Goal: Task Accomplishment & Management: Complete application form

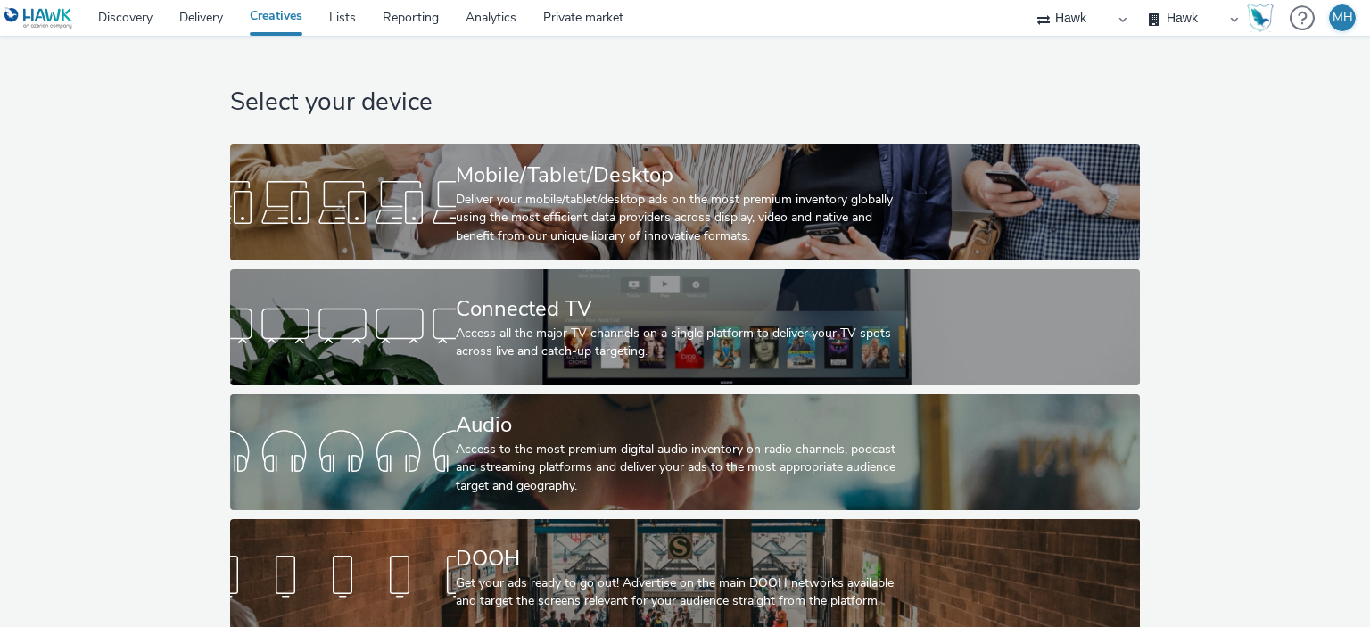
scroll to position [29, 0]
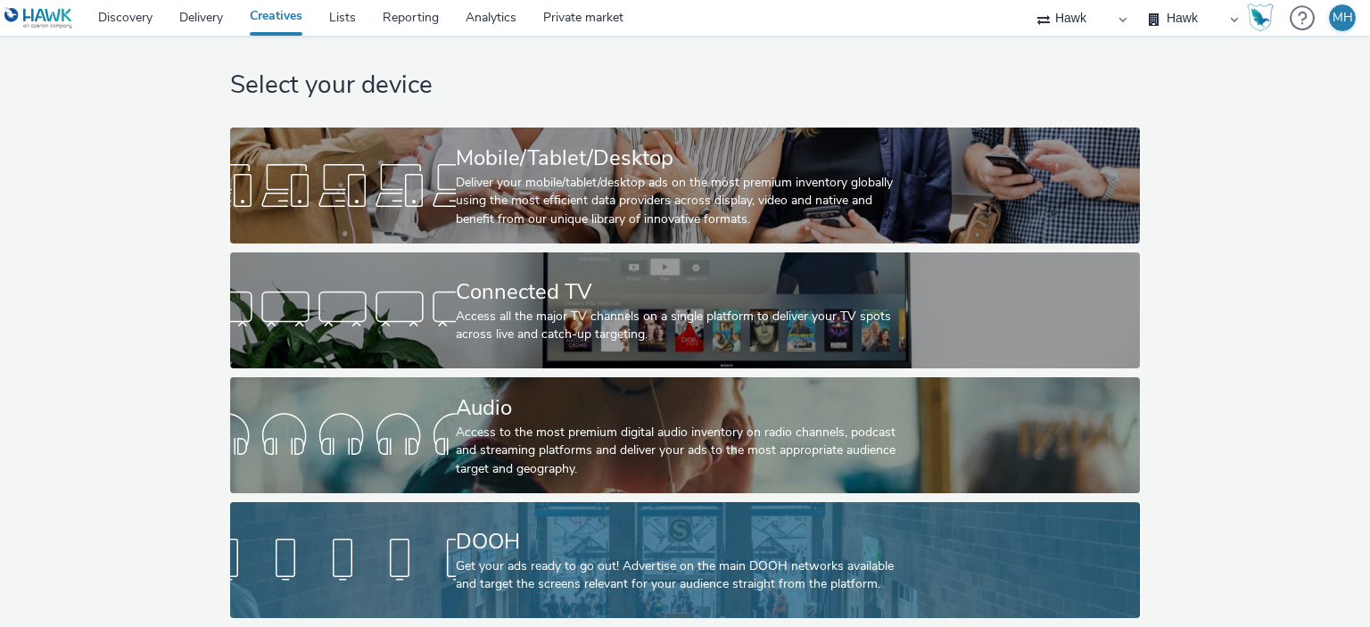
click at [863, 543] on div "DOOH" at bounding box center [681, 541] width 451 height 31
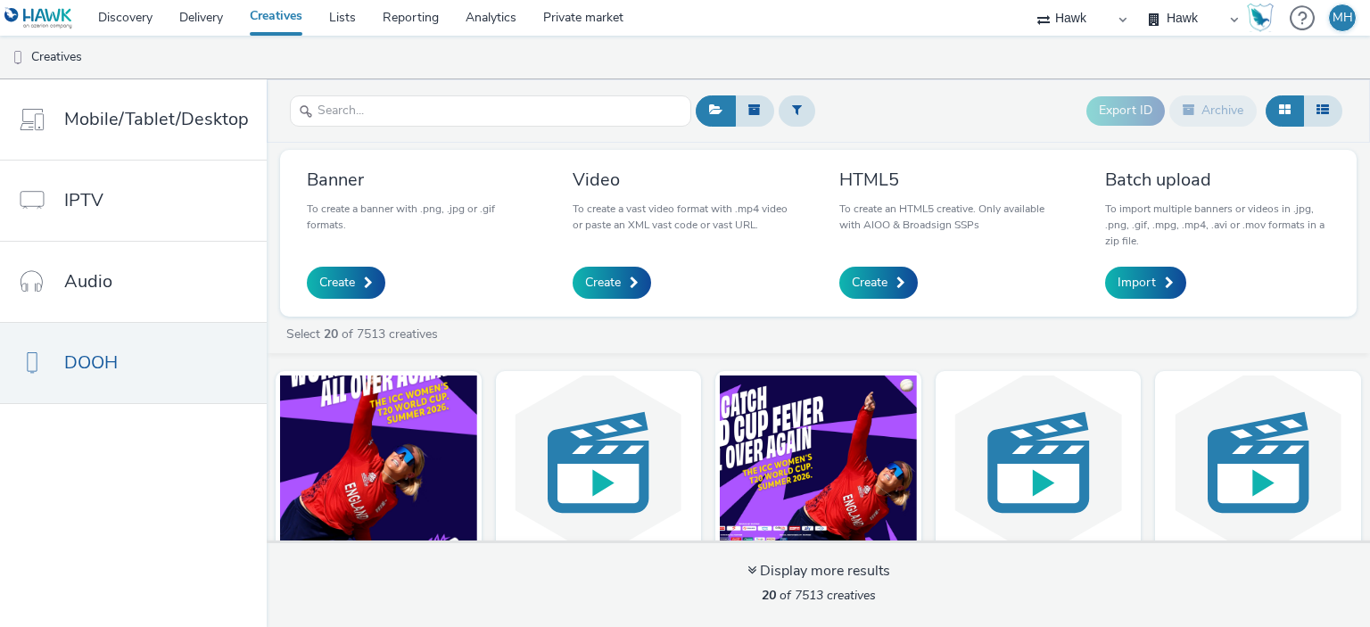
click at [1344, 342] on div "Select 20 of 7513 creatives" at bounding box center [823, 335] width 1077 height 18
click at [339, 285] on span "Create" at bounding box center [337, 283] width 36 height 18
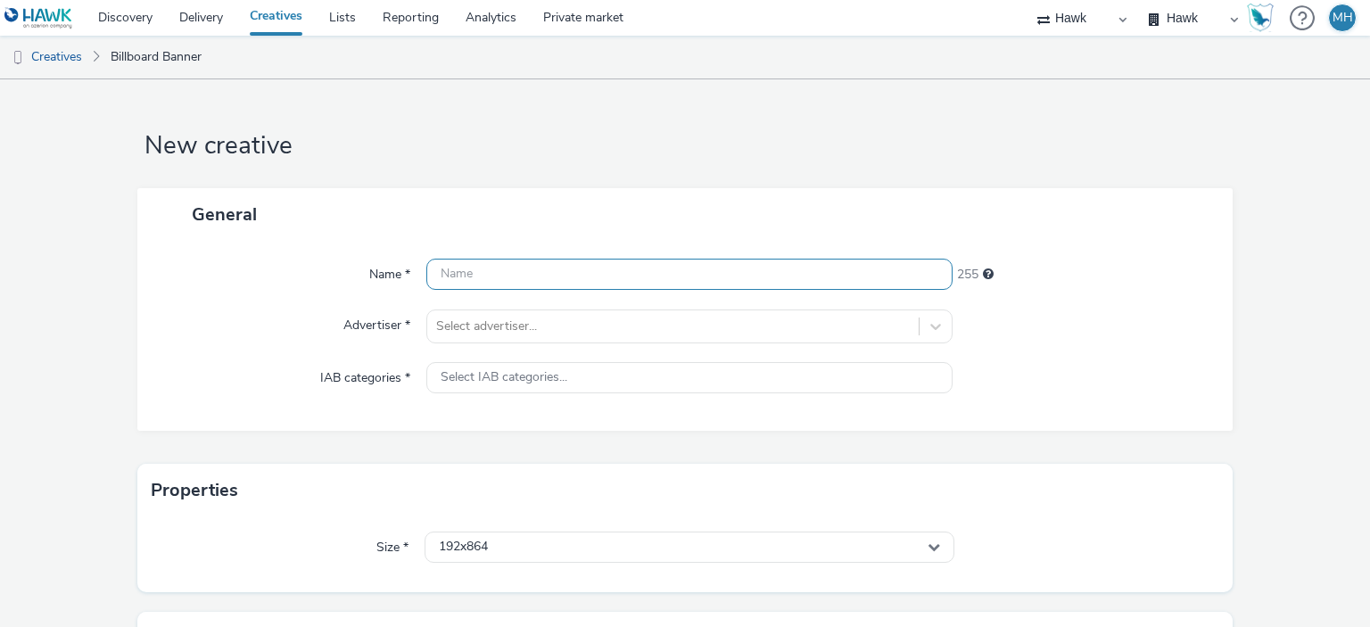
click at [557, 260] on input "text" at bounding box center [688, 274] width 525 height 31
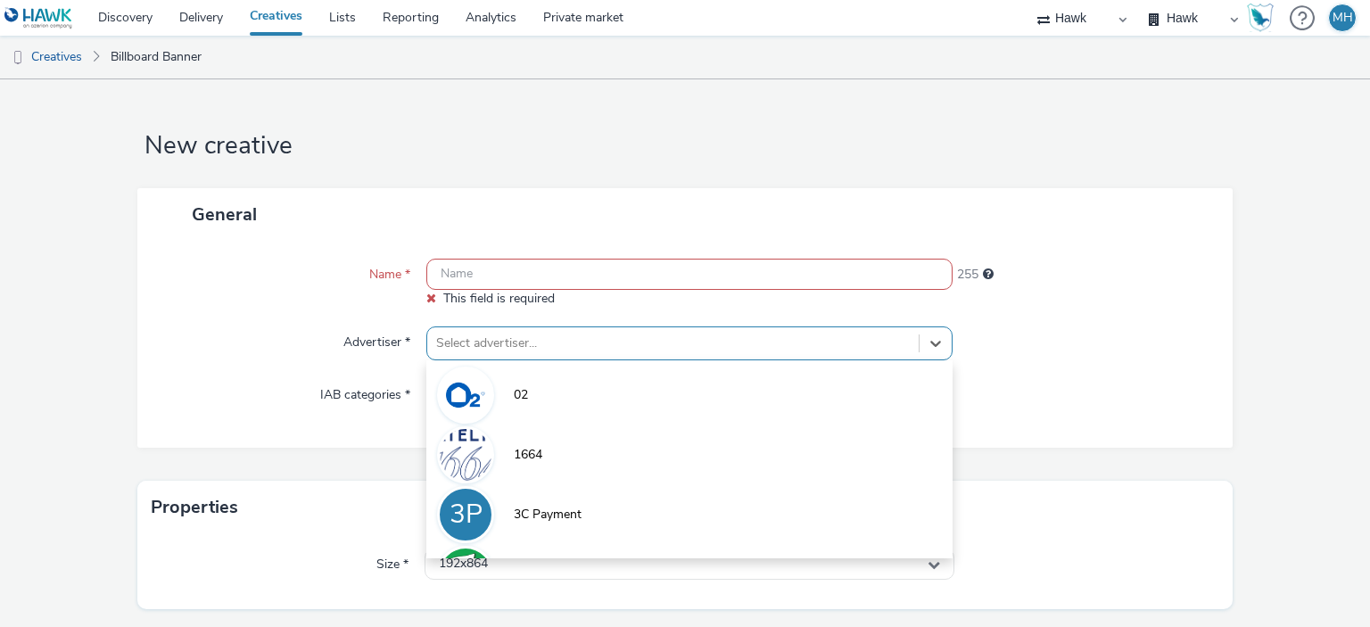
click at [549, 331] on div "option 02 focused, 1 of 9. 9 results available. Use Up and Down to choose optio…" at bounding box center [688, 343] width 525 height 34
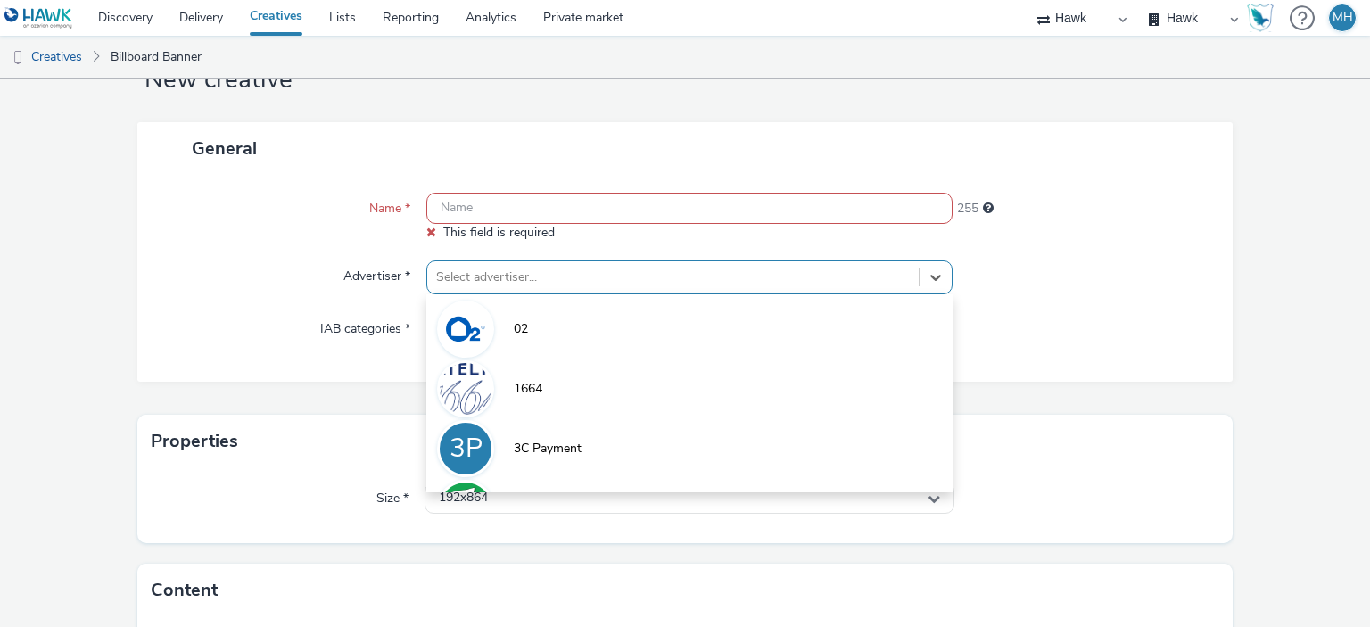
scroll to position [70, 0]
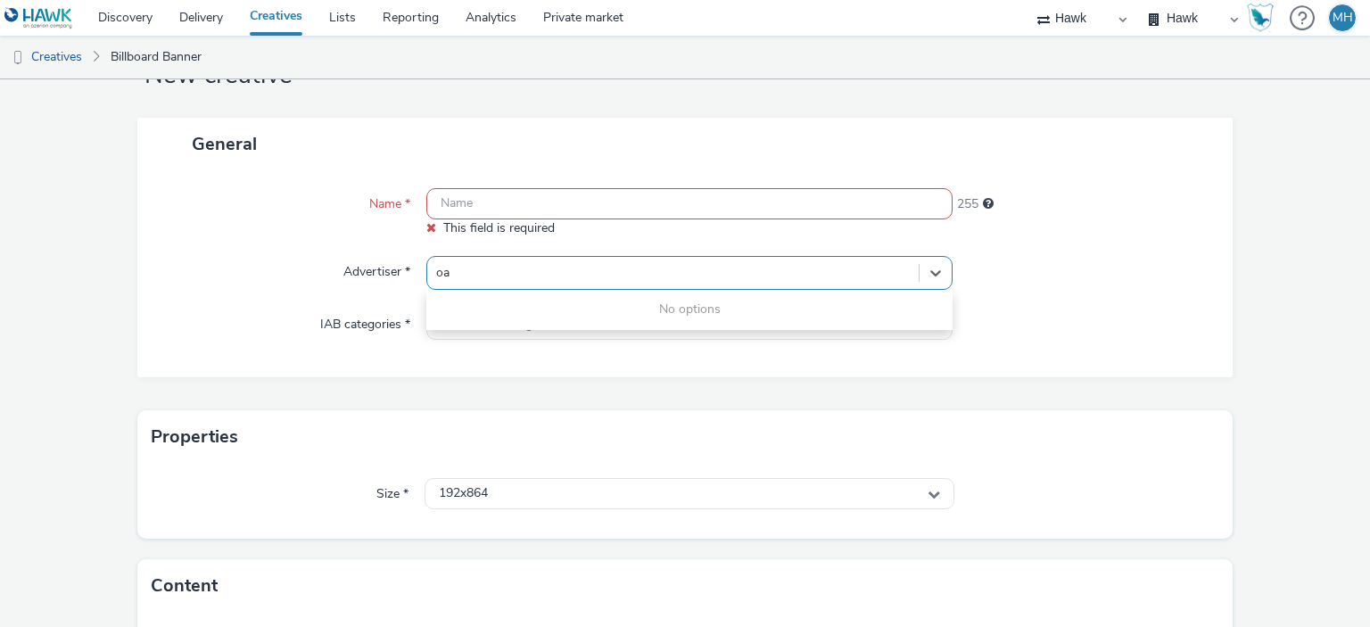
type input "o"
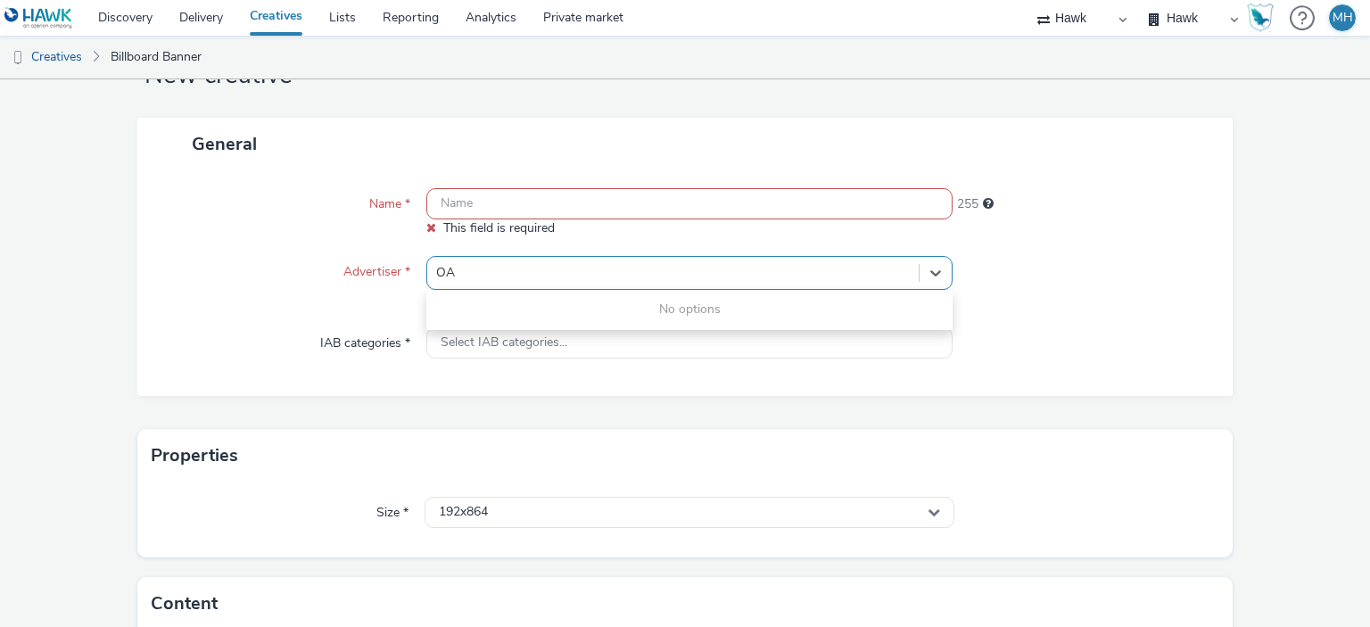
type input "O"
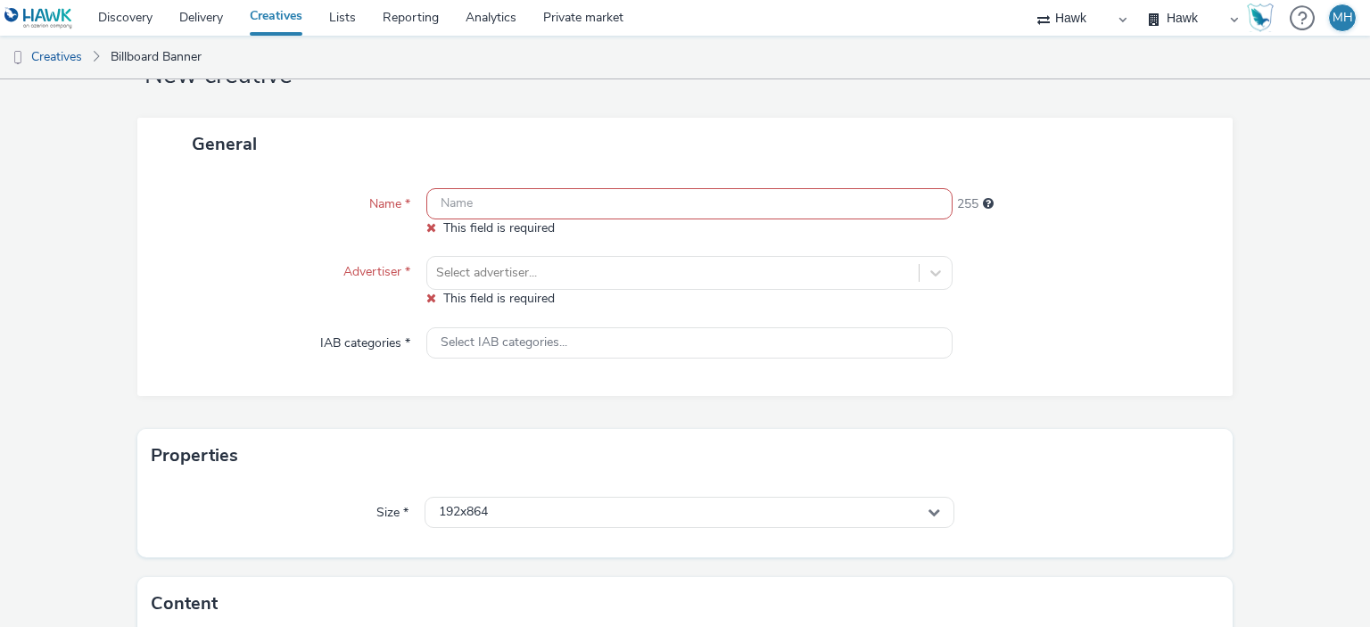
click at [366, 313] on div "Name * This field is required 255 Advertiser * Select advertiser... This field …" at bounding box center [685, 283] width 1096 height 226
click at [208, 16] on link "Delivery" at bounding box center [201, 18] width 70 height 36
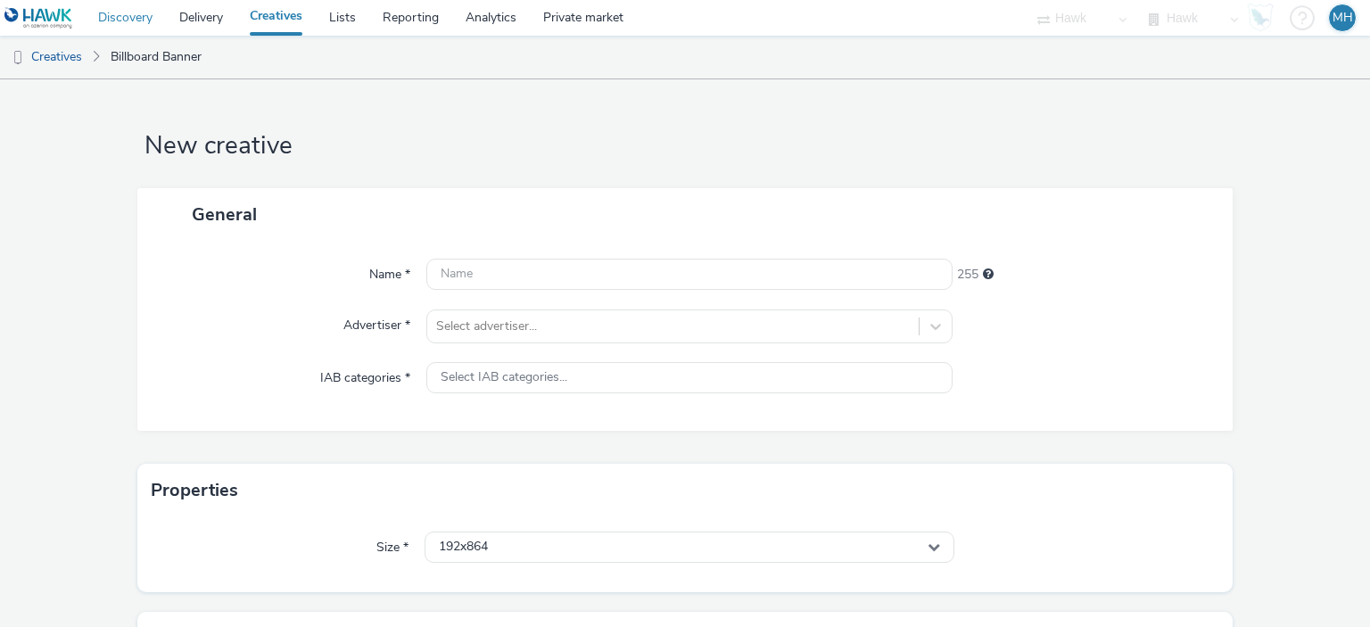
click at [143, 18] on link "Discovery" at bounding box center [125, 18] width 81 height 36
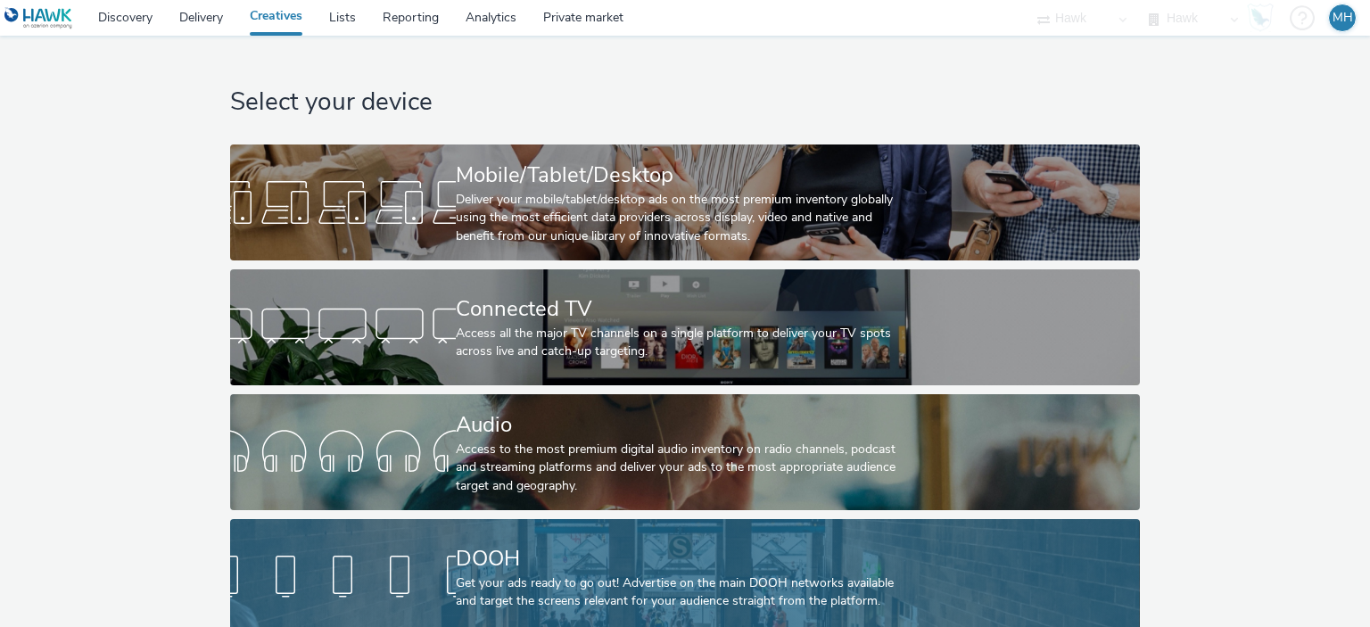
click at [517, 563] on div "DOOH" at bounding box center [681, 558] width 451 height 31
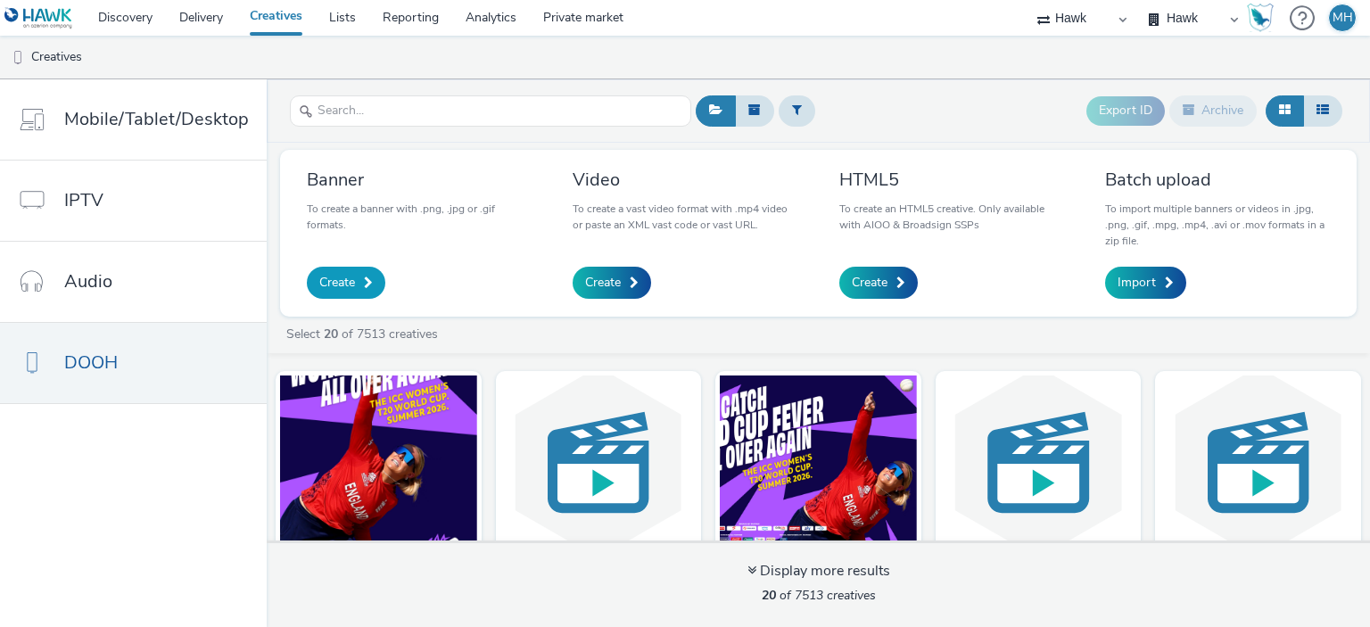
click at [342, 285] on span "Create" at bounding box center [337, 283] width 36 height 18
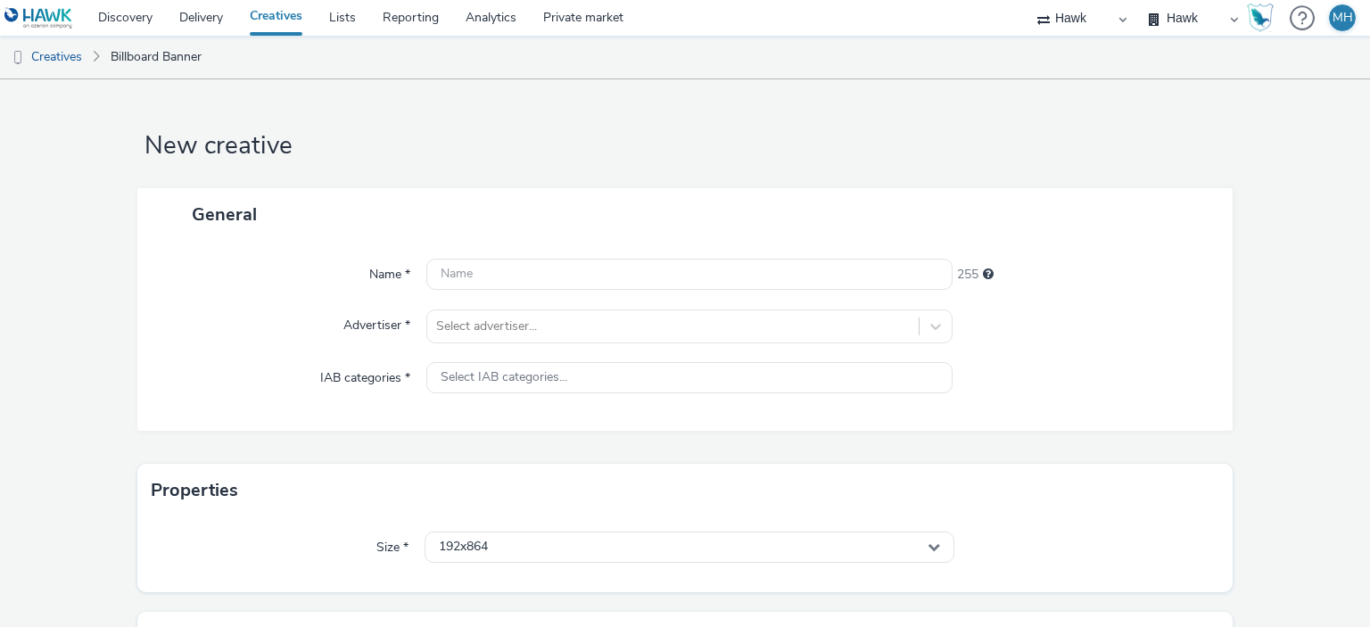
scroll to position [194, 0]
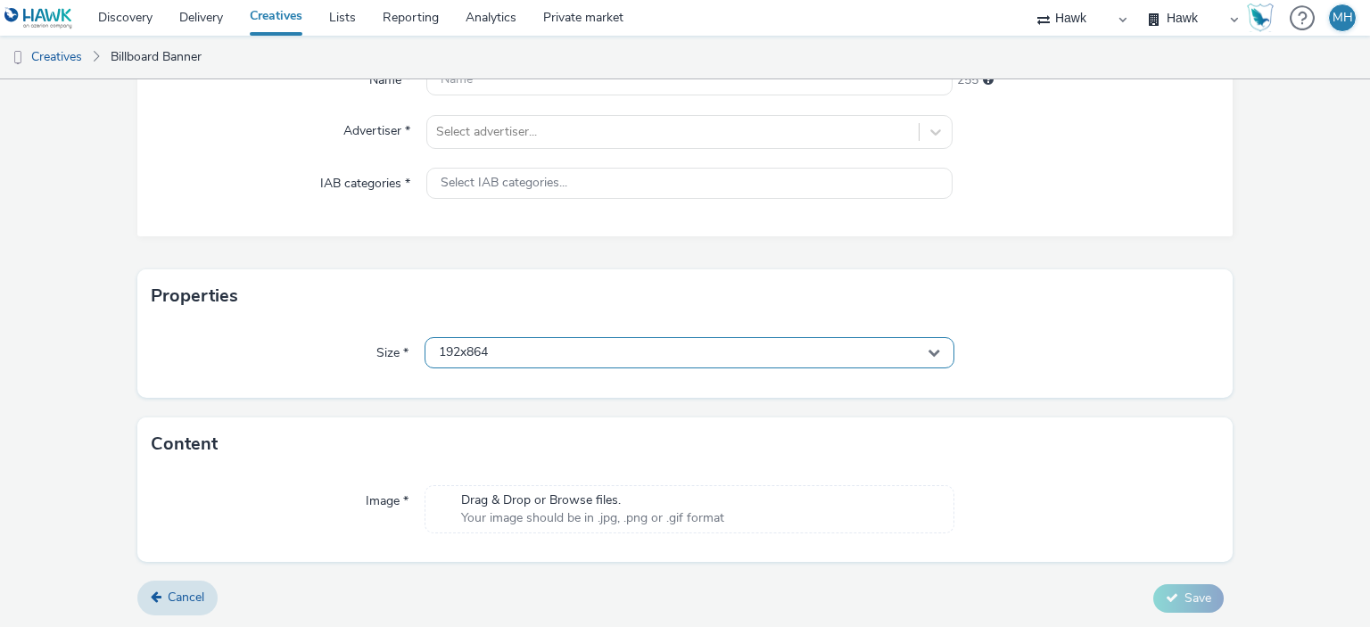
click at [547, 359] on div "192x864" at bounding box center [689, 352] width 529 height 31
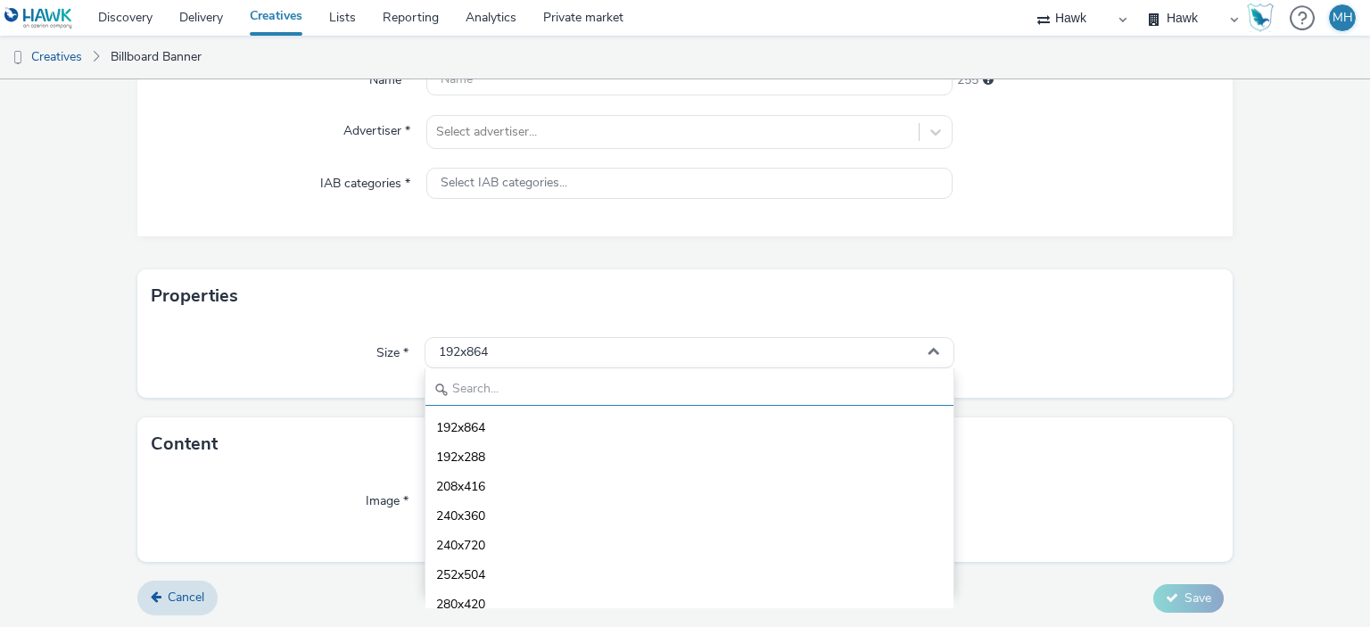
click at [492, 390] on input "text" at bounding box center [688, 390] width 527 height 31
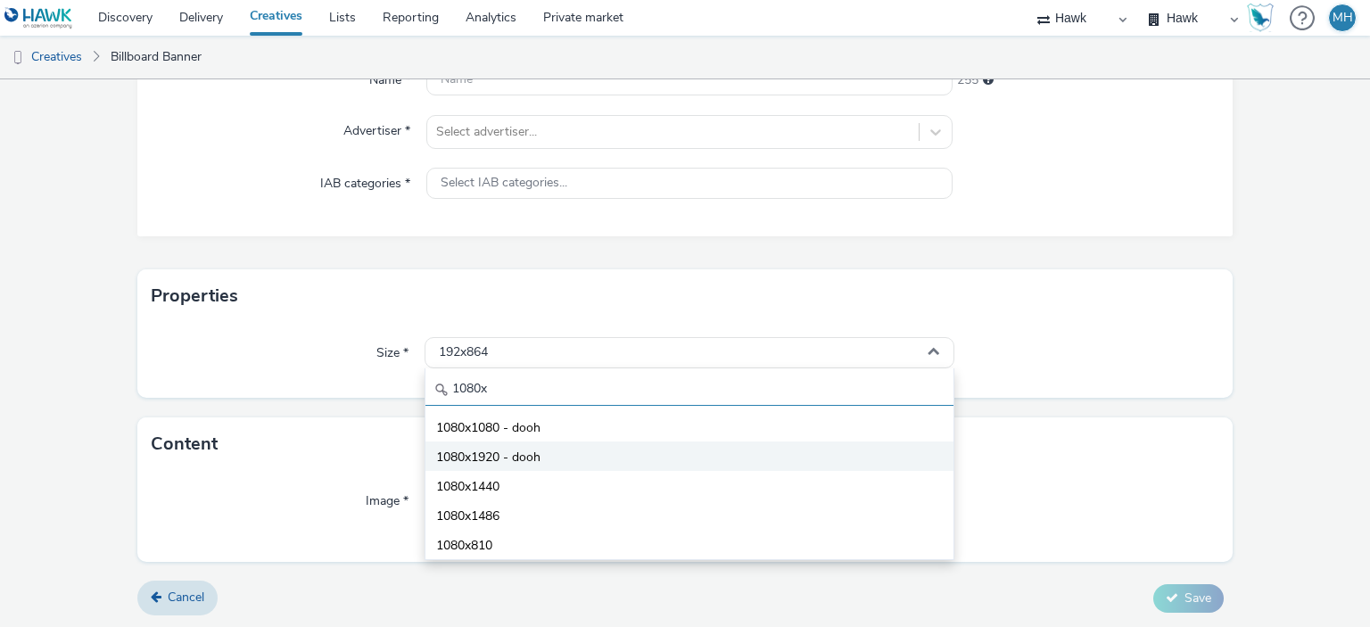
type input "1080x"
click at [531, 457] on span "1080x1920 - dooh" at bounding box center [488, 458] width 104 height 18
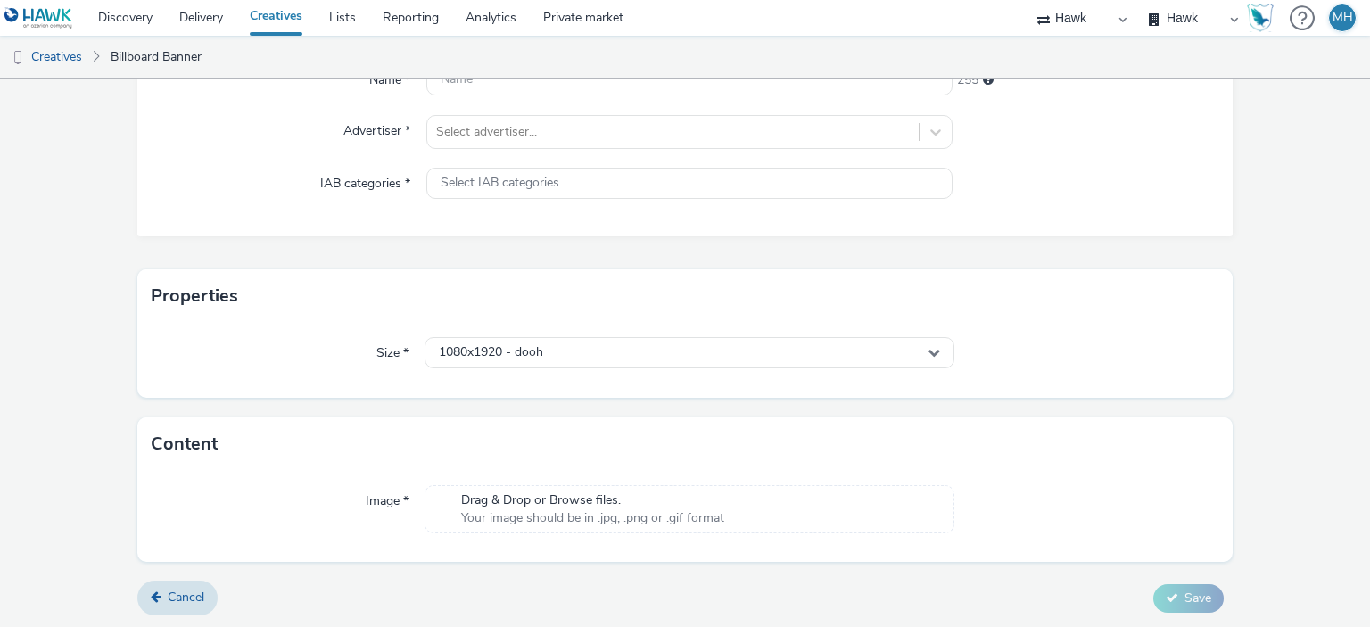
click at [803, 503] on div "Drag & Drop or Browse files. Your image should be in .jpg, .png or .gif format" at bounding box center [689, 509] width 529 height 48
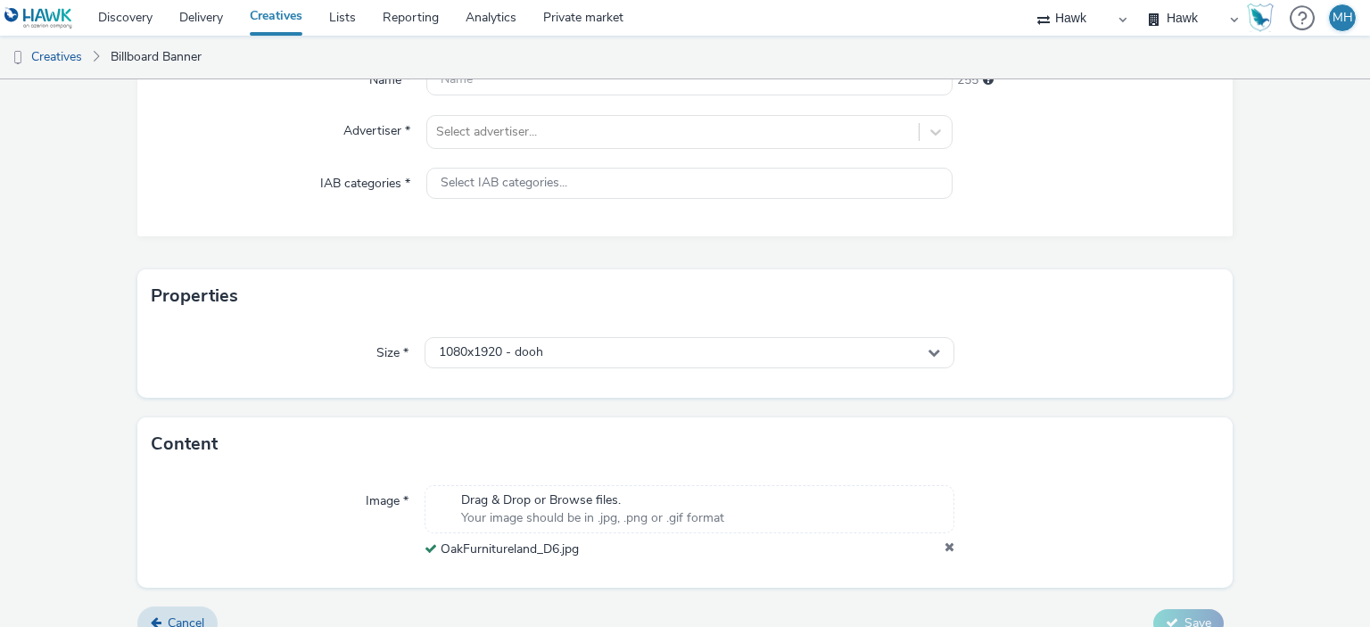
scroll to position [0, 0]
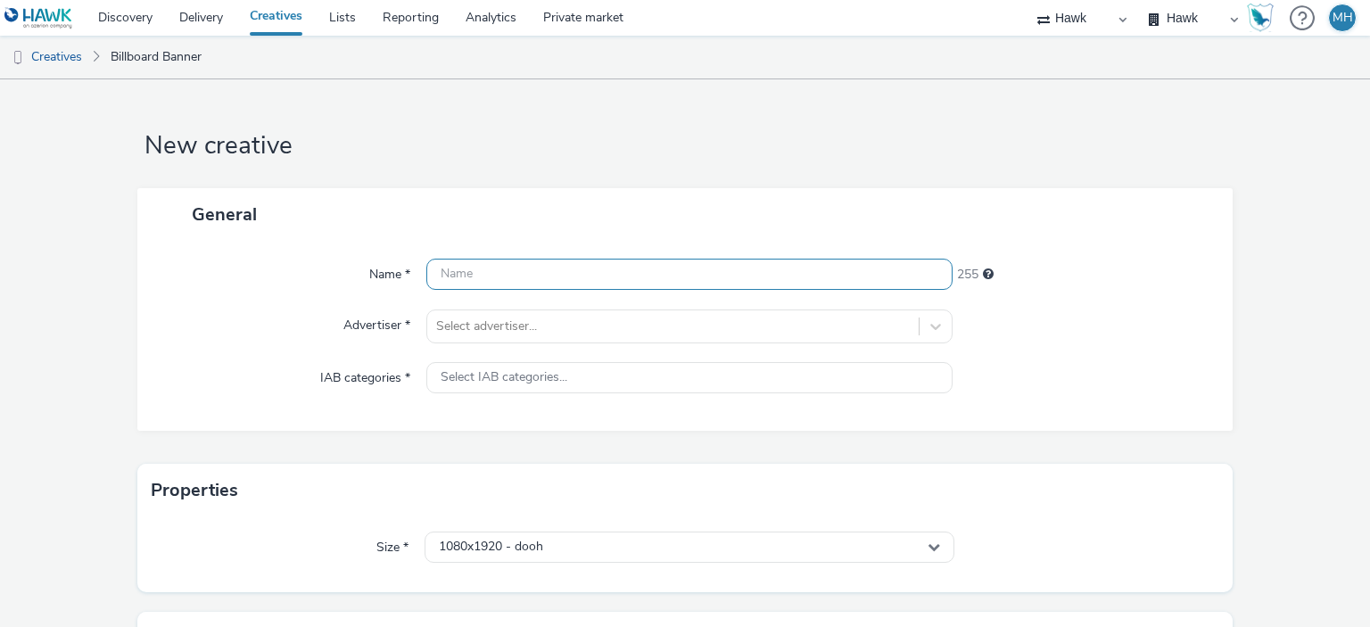
click at [631, 268] on input "text" at bounding box center [688, 274] width 525 height 31
type input "GBR_7starts_Oak Furnitureland"
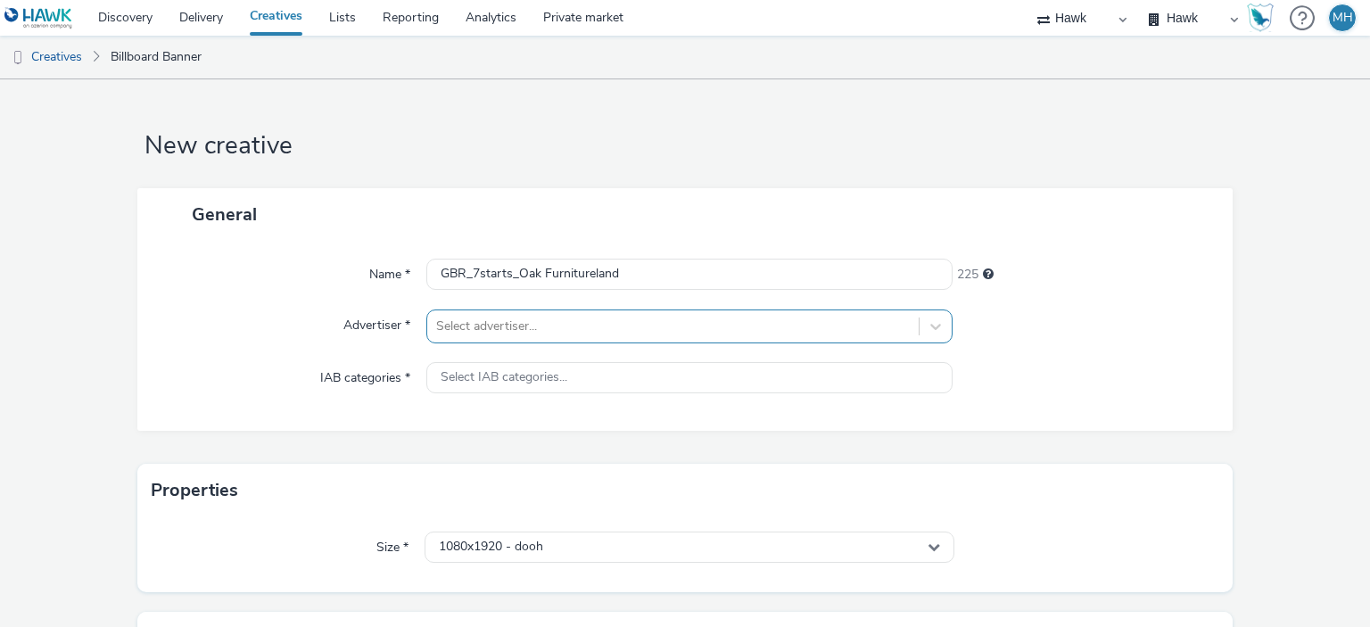
click at [632, 334] on div "Select advertiser..." at bounding box center [688, 326] width 525 height 34
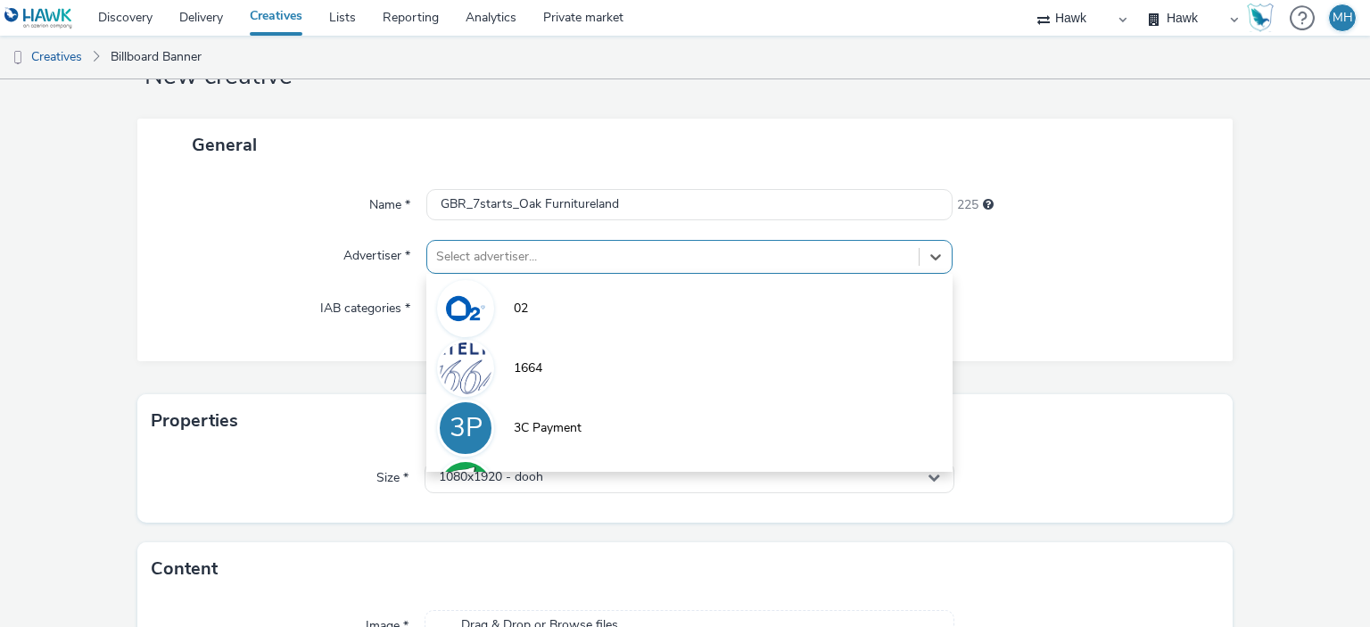
scroll to position [70, 0]
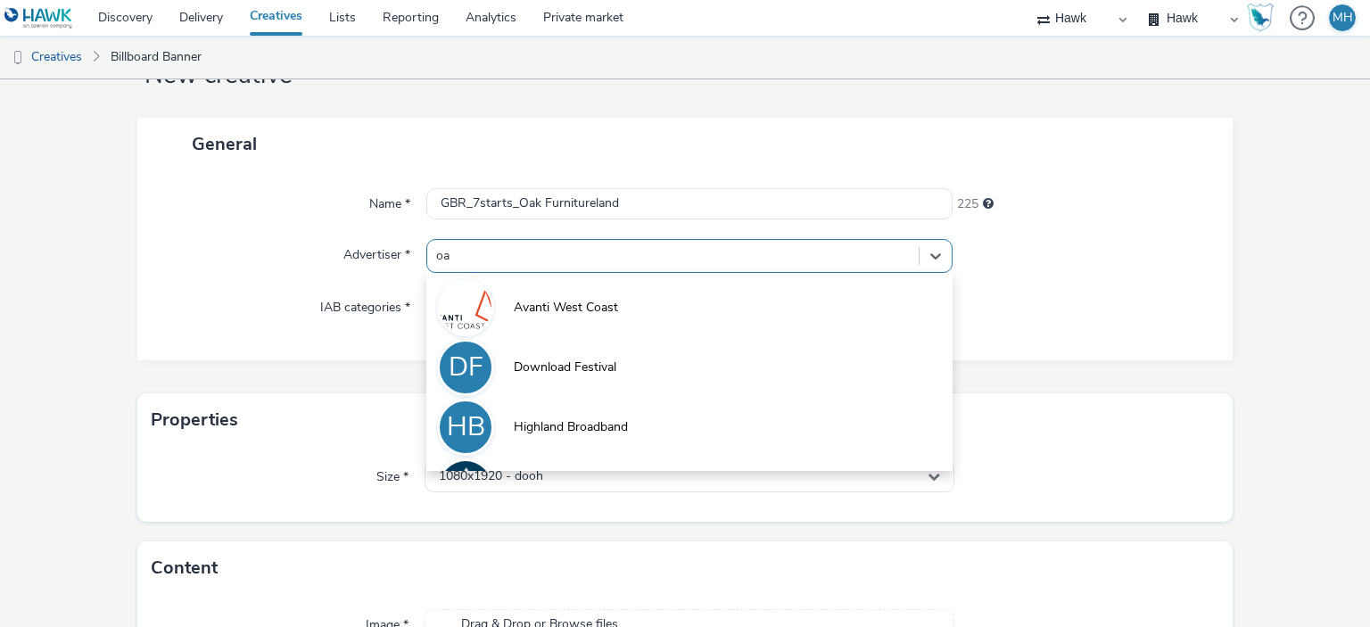
type input "oak"
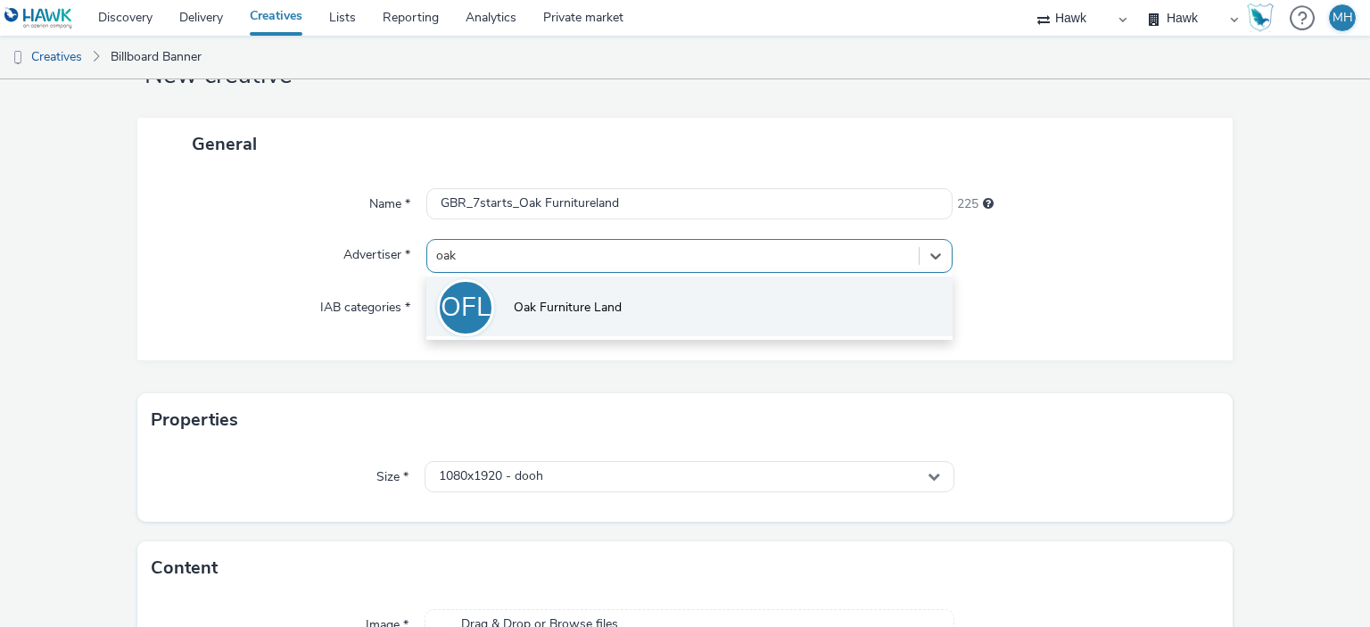
click at [627, 320] on li "OFL Oak Furniture Land" at bounding box center [688, 306] width 525 height 60
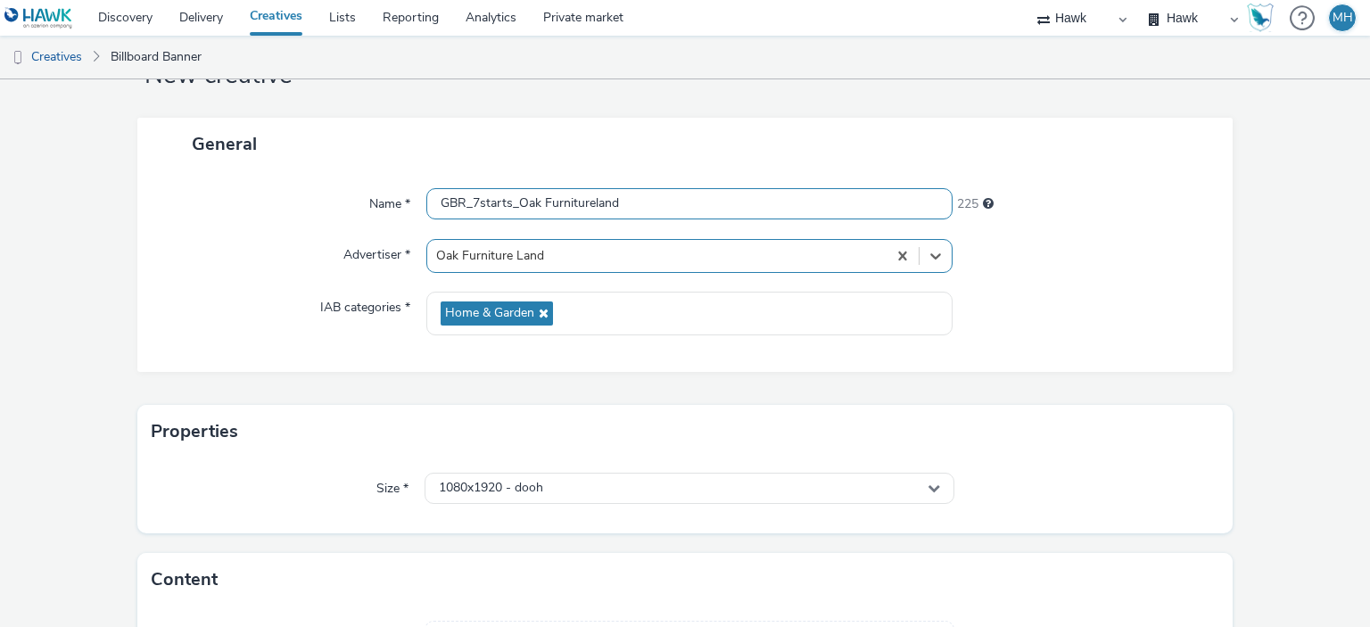
click at [671, 205] on input "GBR_7starts_Oak Furnitureland" at bounding box center [688, 203] width 525 height 31
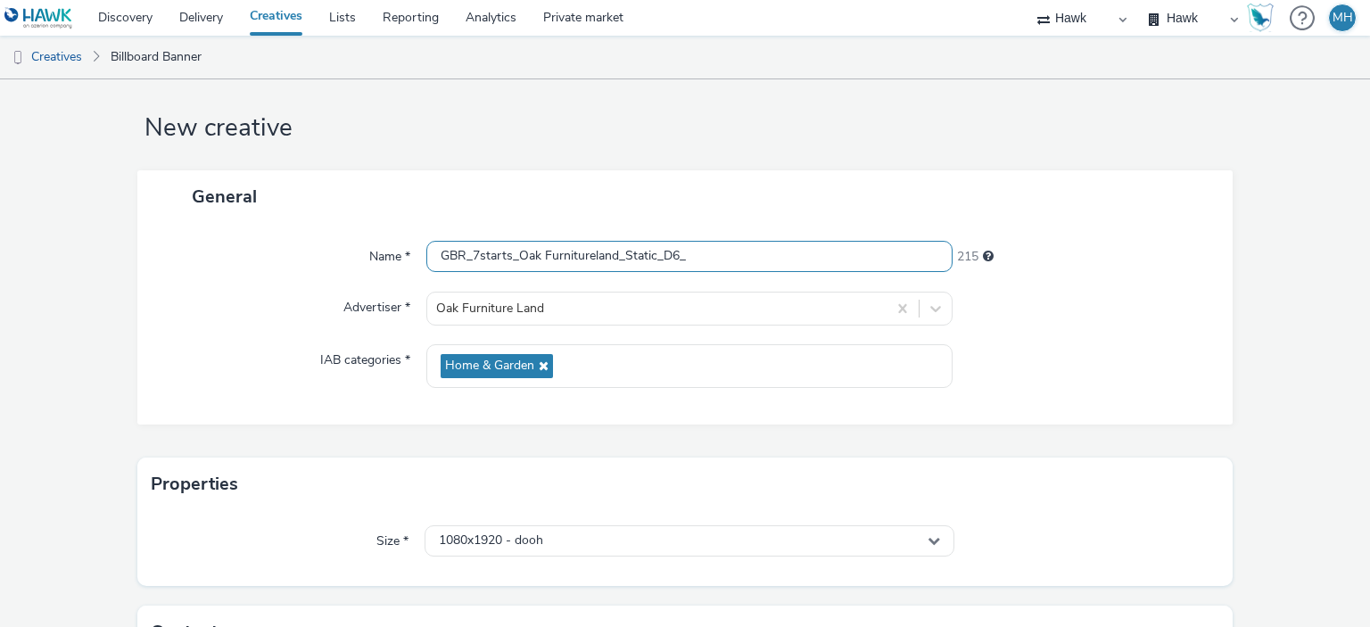
scroll to position [0, 0]
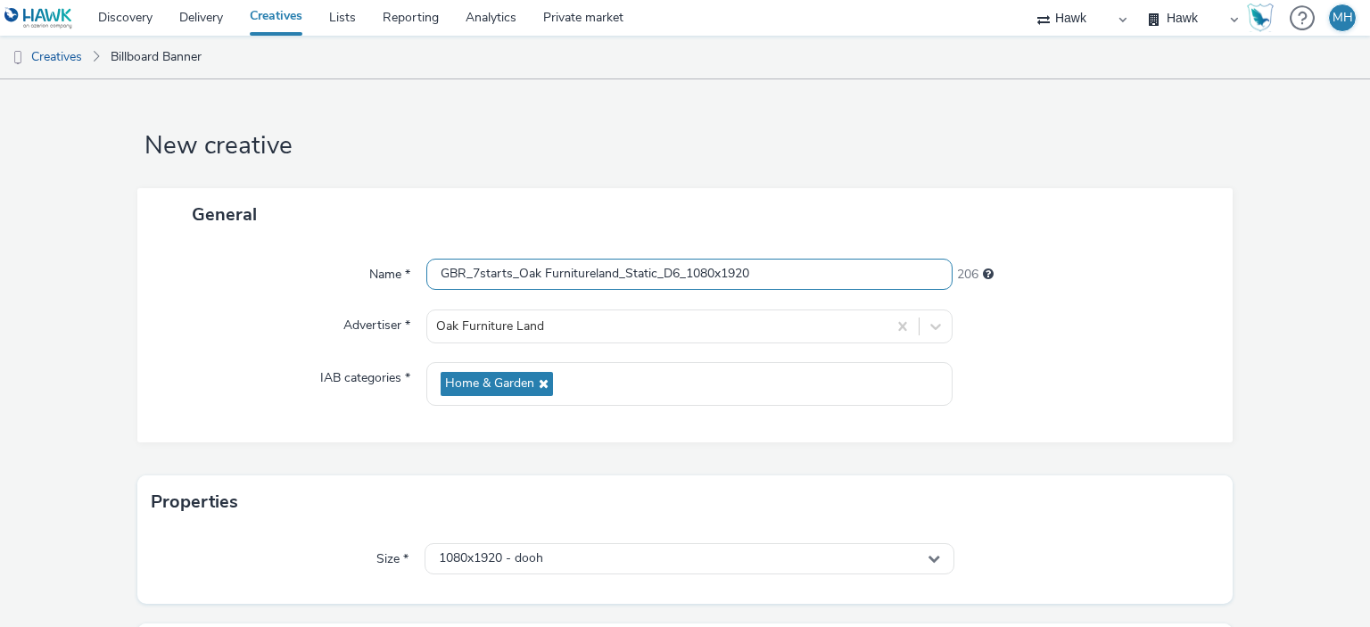
type input "GBR_7starts_Oak Furnitureland_Static_D6_1080x1920"
click at [1237, 319] on form "New creative General Name * GBR_7starts_Oak Furnitureland_Static_D6_1080x1920 2…" at bounding box center [685, 469] width 1370 height 780
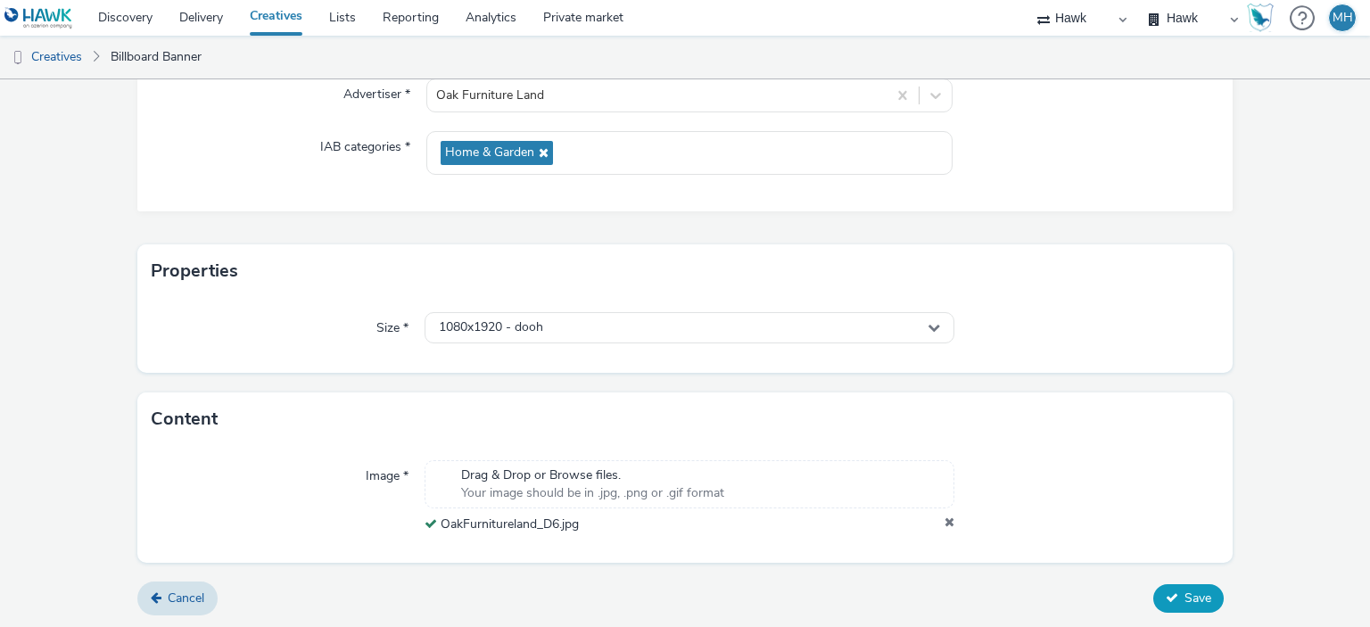
click at [1168, 590] on button "Save" at bounding box center [1188, 598] width 70 height 29
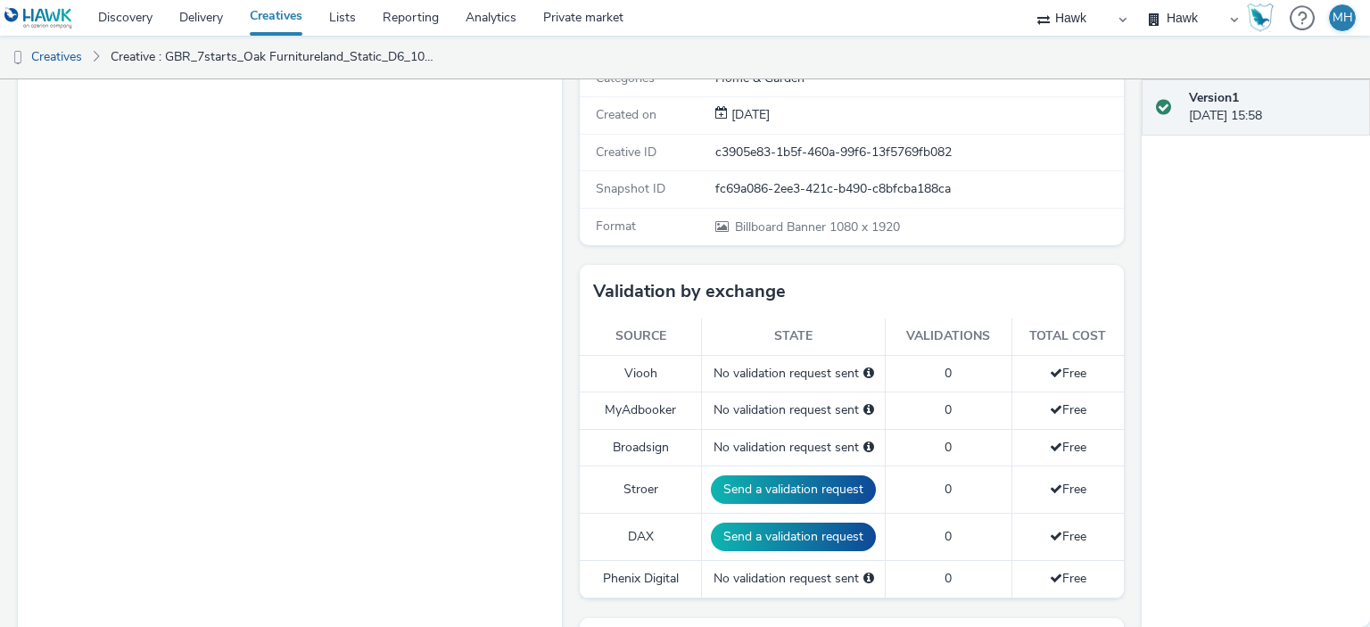
scroll to position [286, 0]
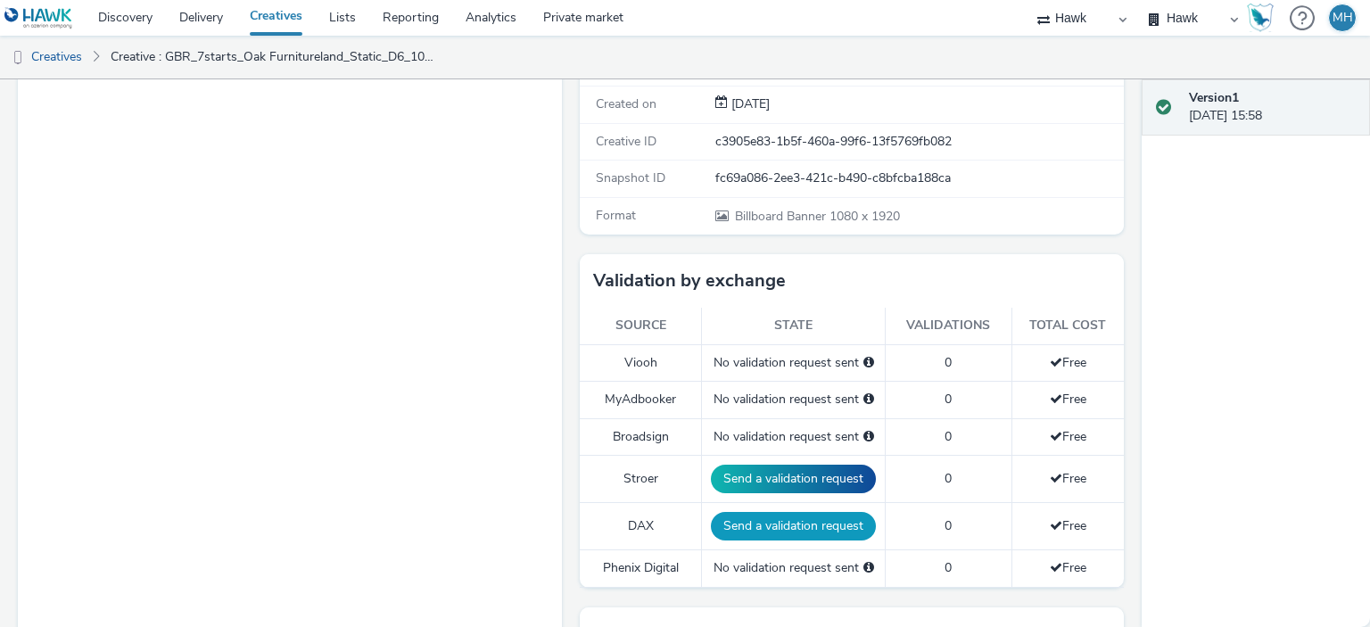
click at [790, 524] on button "Send a validation request" at bounding box center [793, 526] width 165 height 29
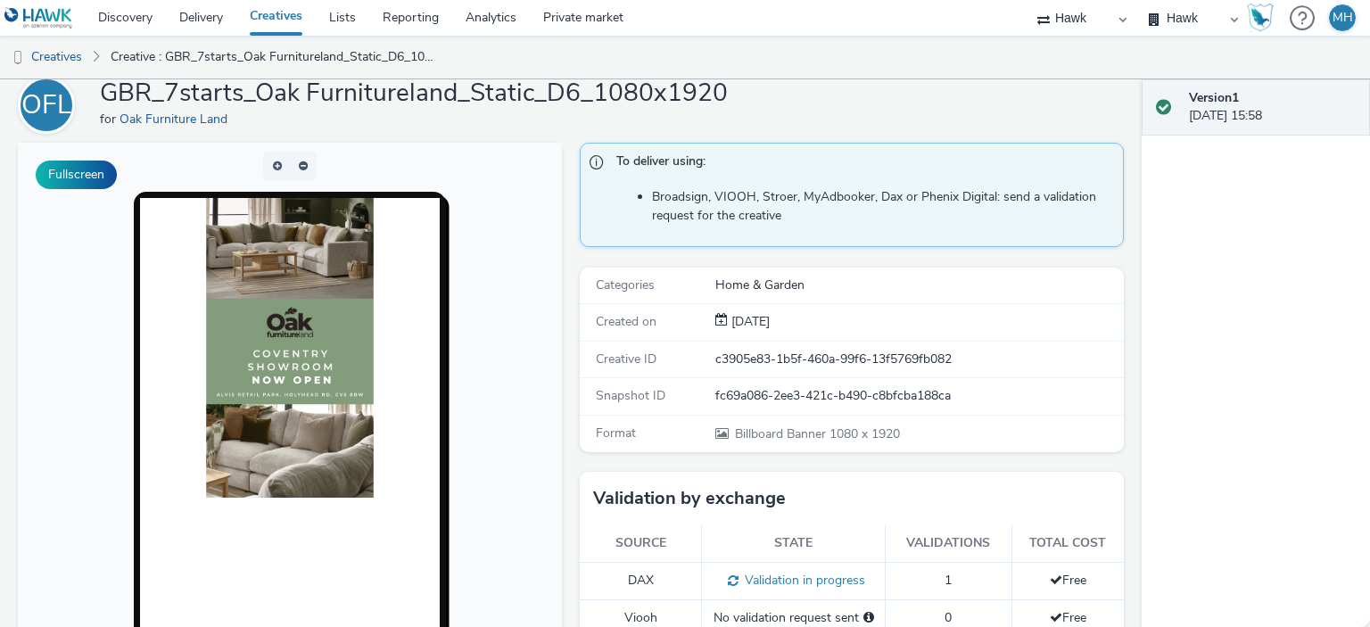
scroll to position [0, 0]
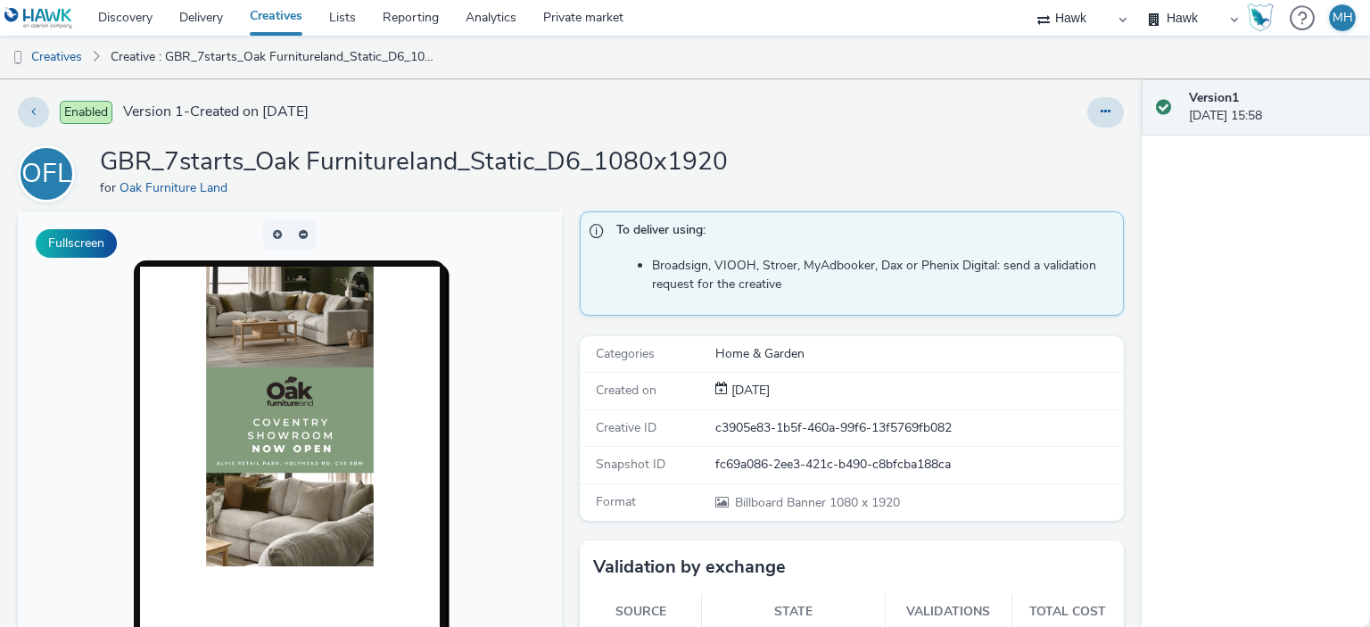
click at [265, 27] on link "Creatives" at bounding box center [275, 18] width 79 height 36
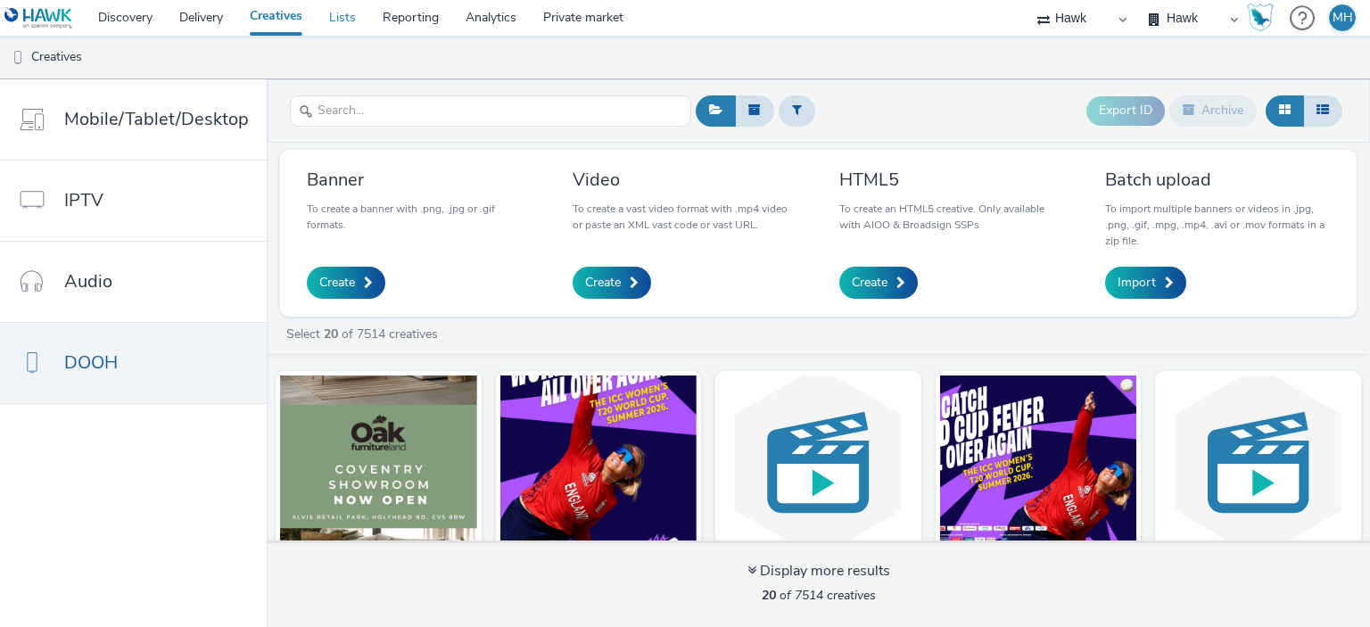
click at [351, 15] on link "Lists" at bounding box center [343, 18] width 54 height 36
